Goal: Browse casually: Explore the website without a specific task or goal

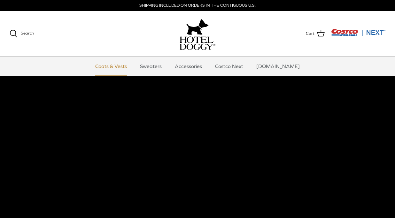
click at [110, 69] on link "Coats & Vests" at bounding box center [110, 66] width 43 height 19
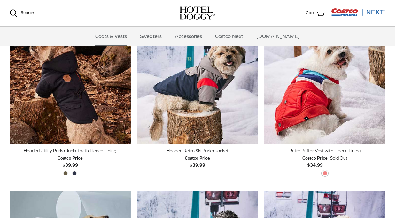
scroll to position [141, 0]
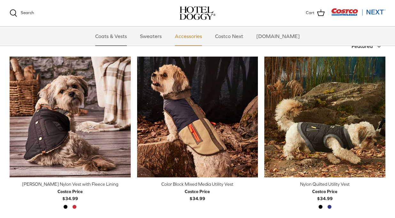
click at [198, 36] on link "Accessories" at bounding box center [188, 36] width 39 height 19
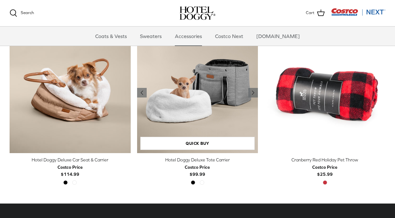
scroll to position [167, 0]
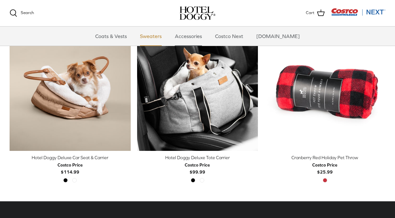
click at [158, 37] on link "Sweaters" at bounding box center [150, 36] width 33 height 19
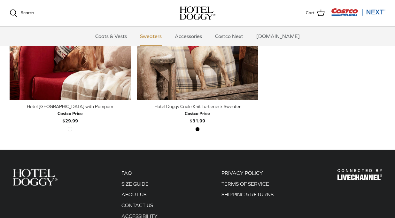
scroll to position [255, 0]
